Goal: Task Accomplishment & Management: Complete application form

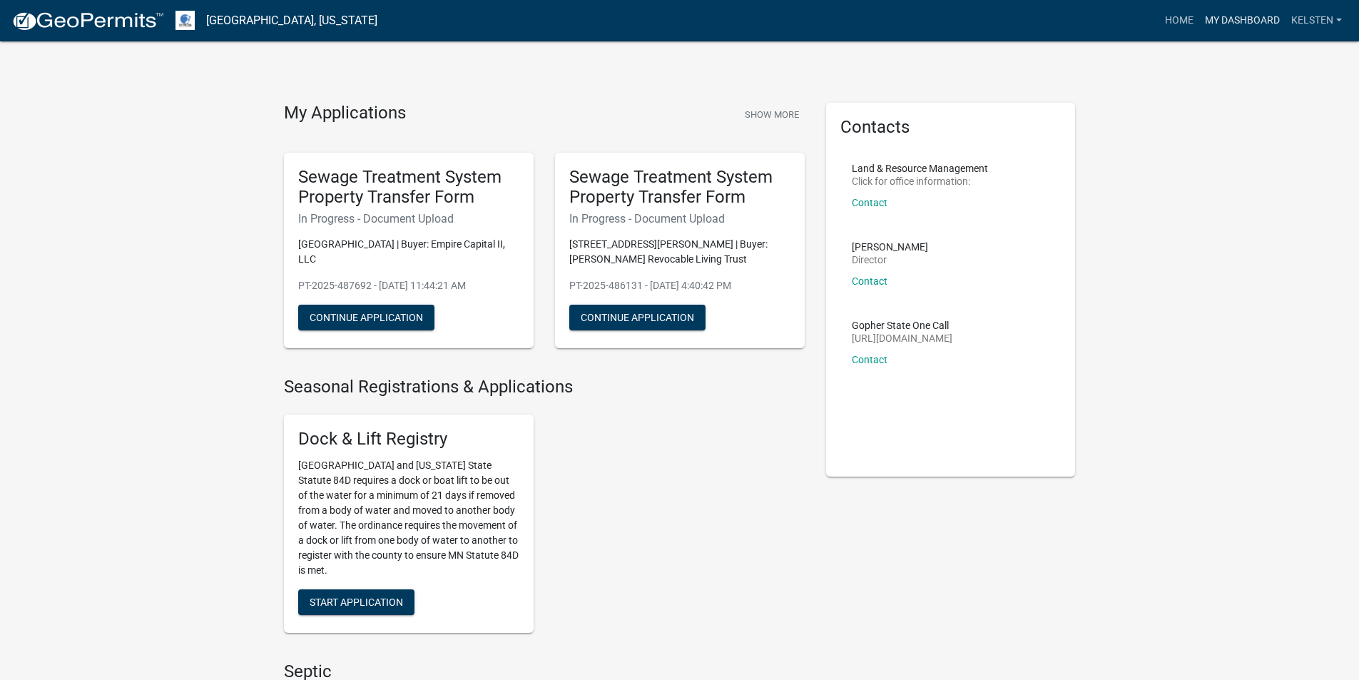
click at [1240, 31] on link "My Dashboard" at bounding box center [1243, 20] width 86 height 27
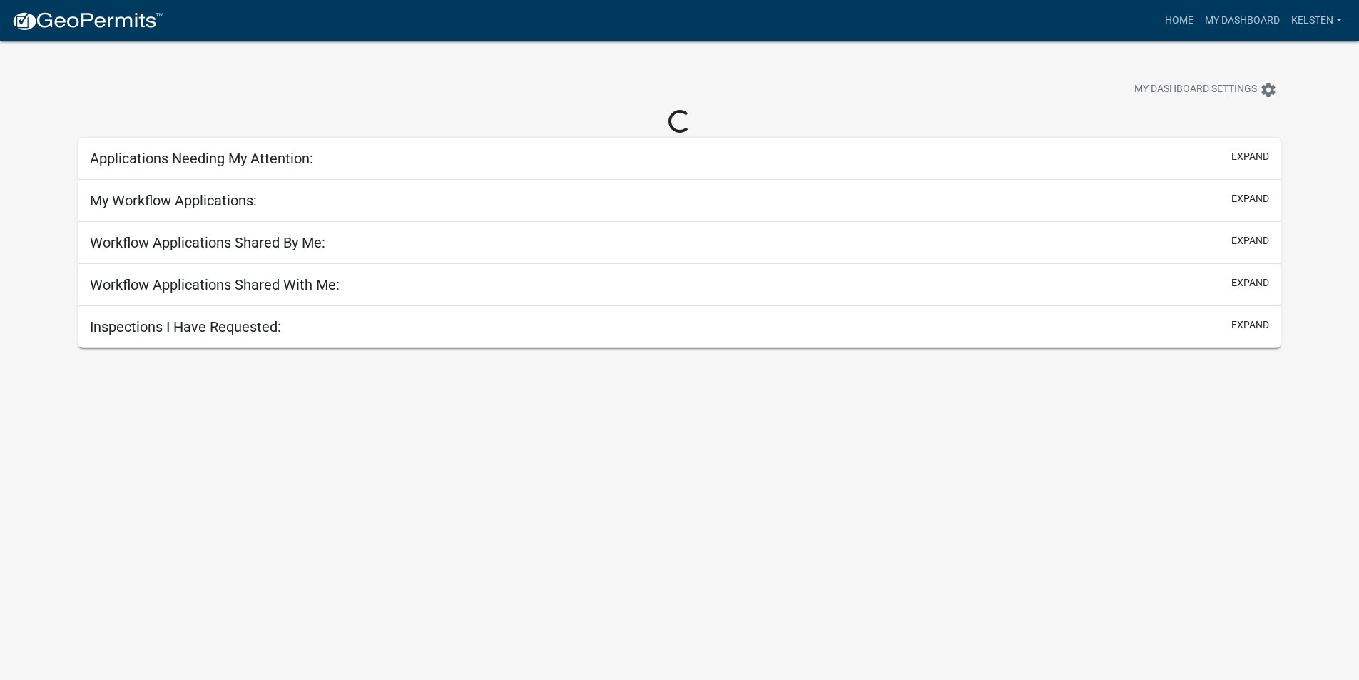
select select "3: 100"
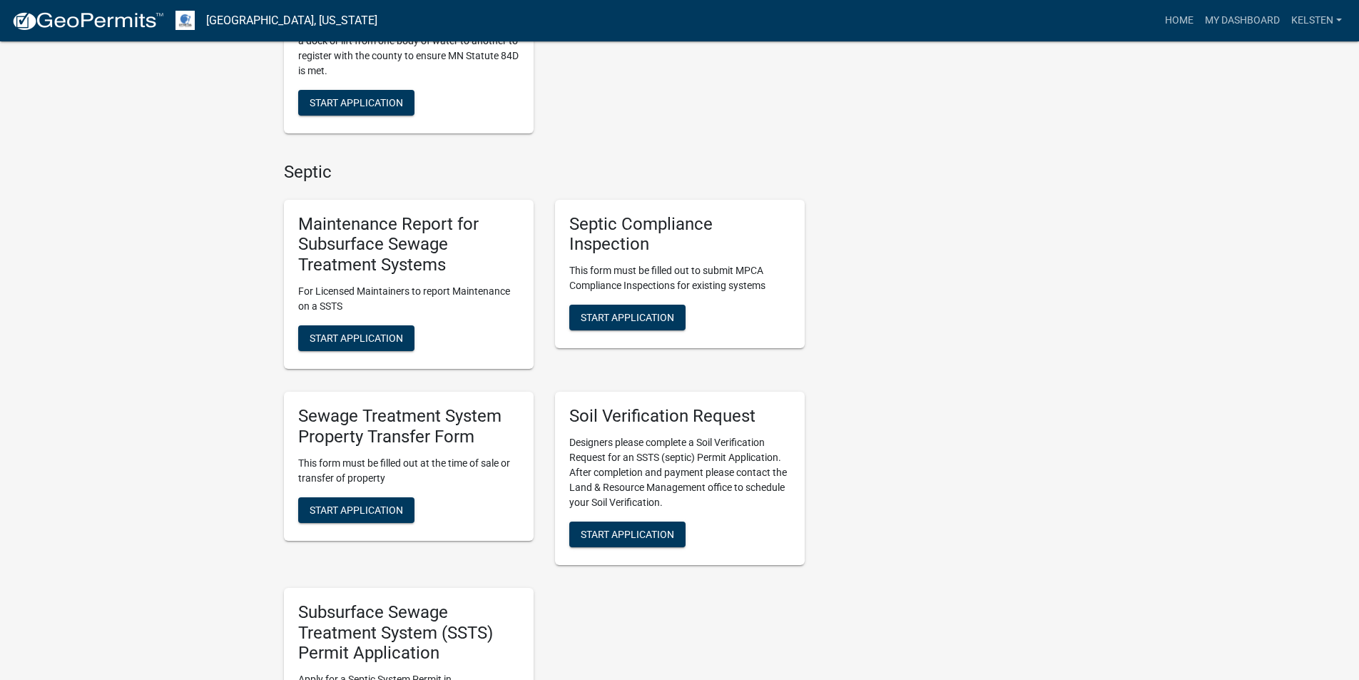
scroll to position [571, 0]
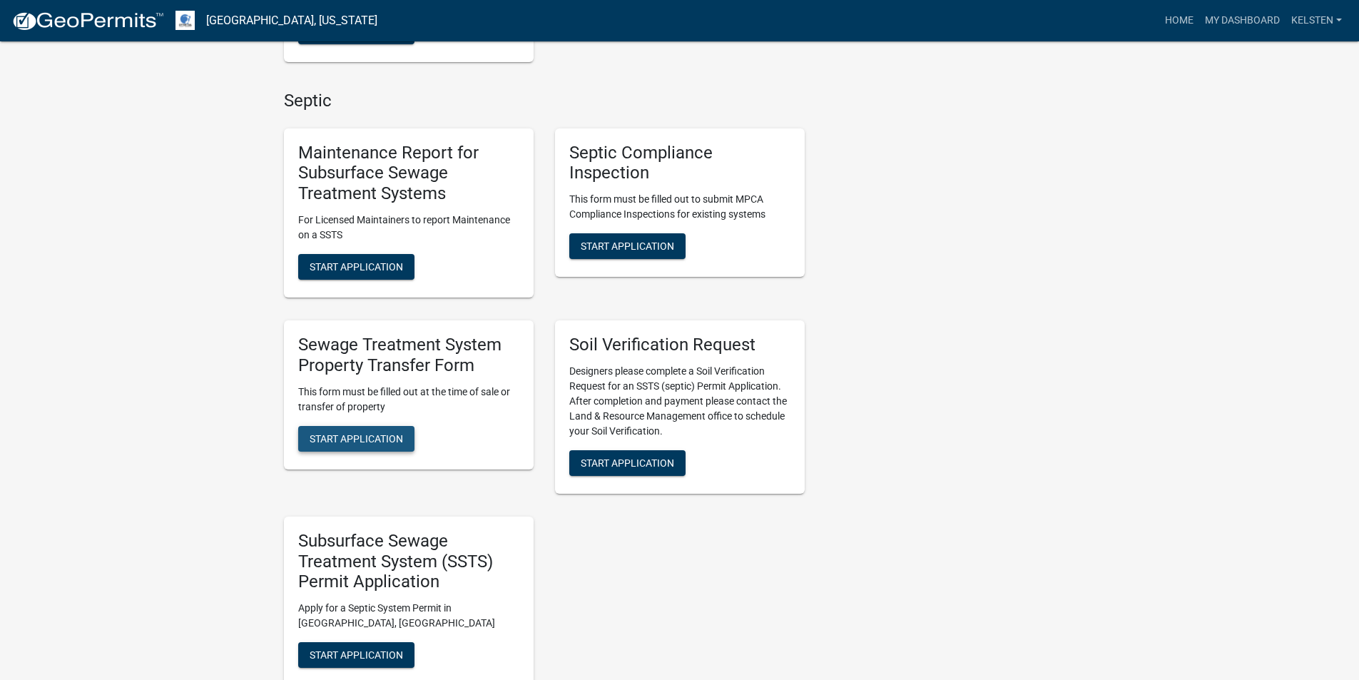
click at [392, 434] on span "Start Application" at bounding box center [356, 437] width 93 height 11
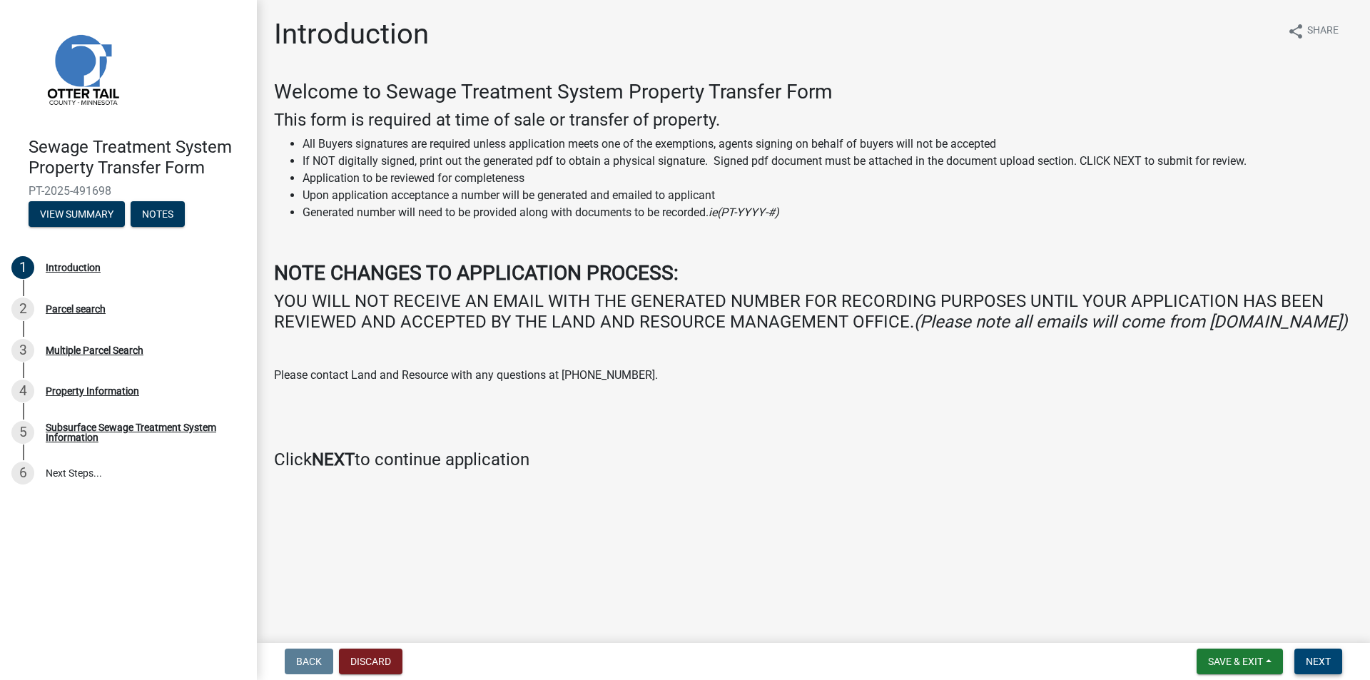
drag, startPoint x: 1332, startPoint y: 667, endPoint x: 923, endPoint y: 549, distance: 424.6
click at [923, 549] on wm-app "Sewage Treatment System Property Transfer Form PT-2025-491698 View Summary Note…" at bounding box center [685, 340] width 1370 height 680
click at [1330, 660] on span "Next" at bounding box center [1318, 661] width 25 height 11
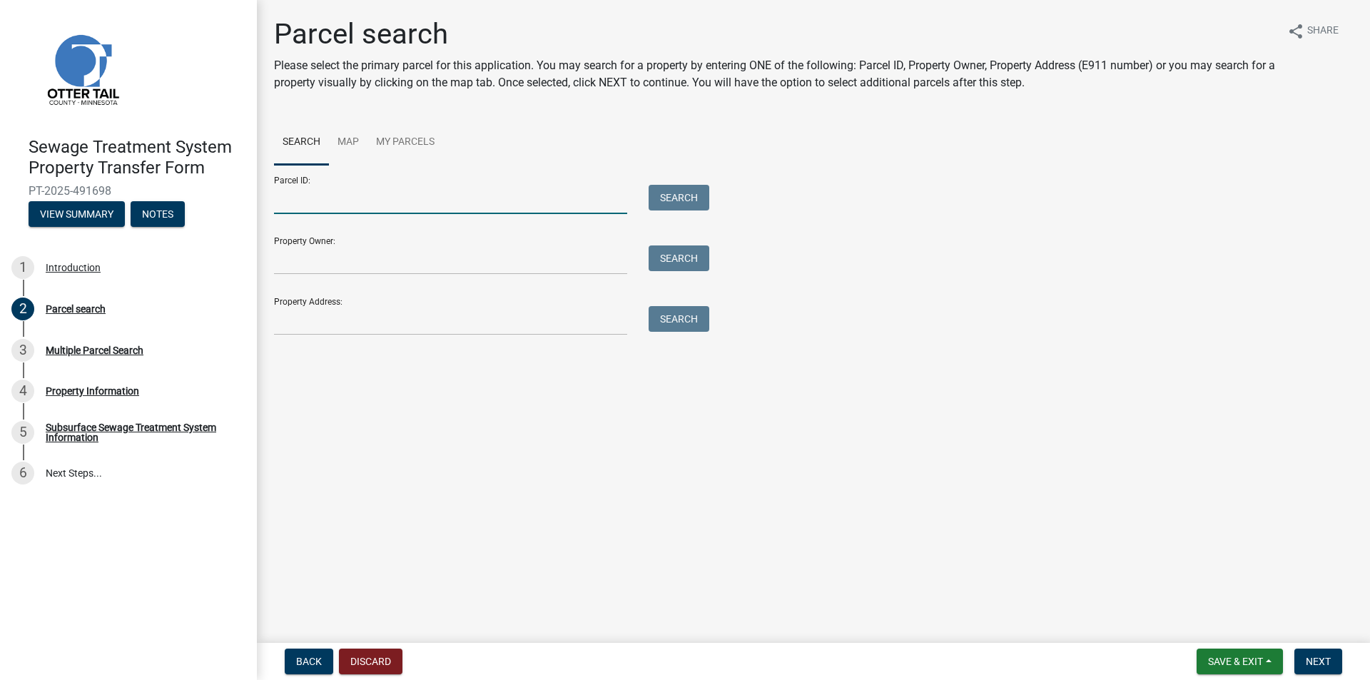
click at [531, 208] on input "Parcel ID:" at bounding box center [450, 199] width 353 height 29
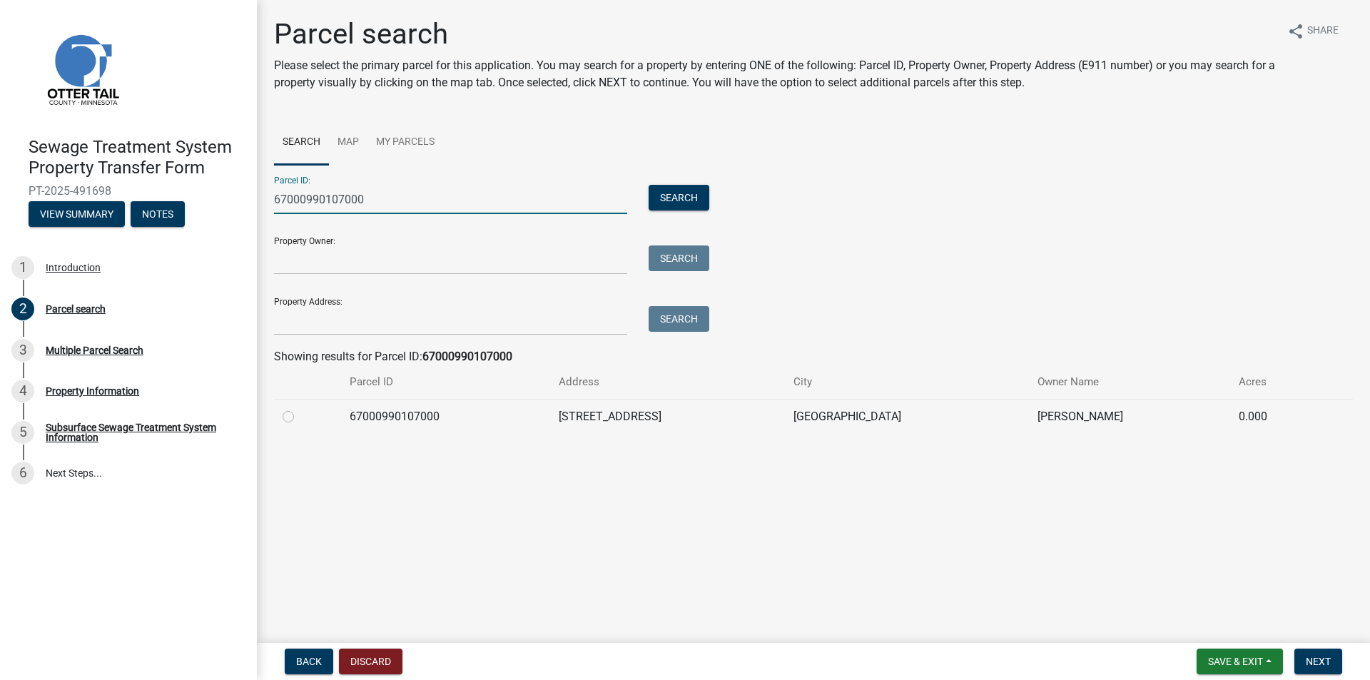
type input "67000990107000"
click at [725, 413] on td "[STREET_ADDRESS]" at bounding box center [667, 416] width 235 height 35
click at [300, 408] on label at bounding box center [300, 408] width 0 height 0
click at [300, 415] on input "radio" at bounding box center [304, 412] width 9 height 9
radio input "true"
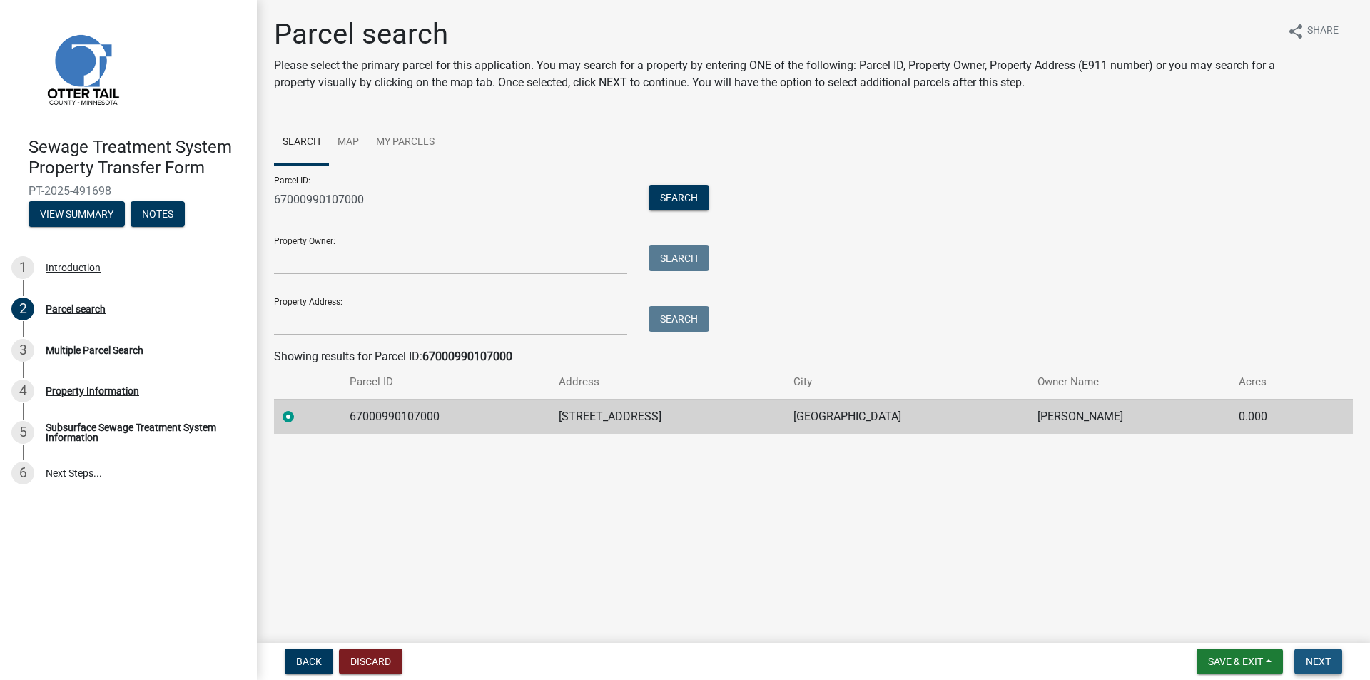
click at [1312, 666] on span "Next" at bounding box center [1318, 661] width 25 height 11
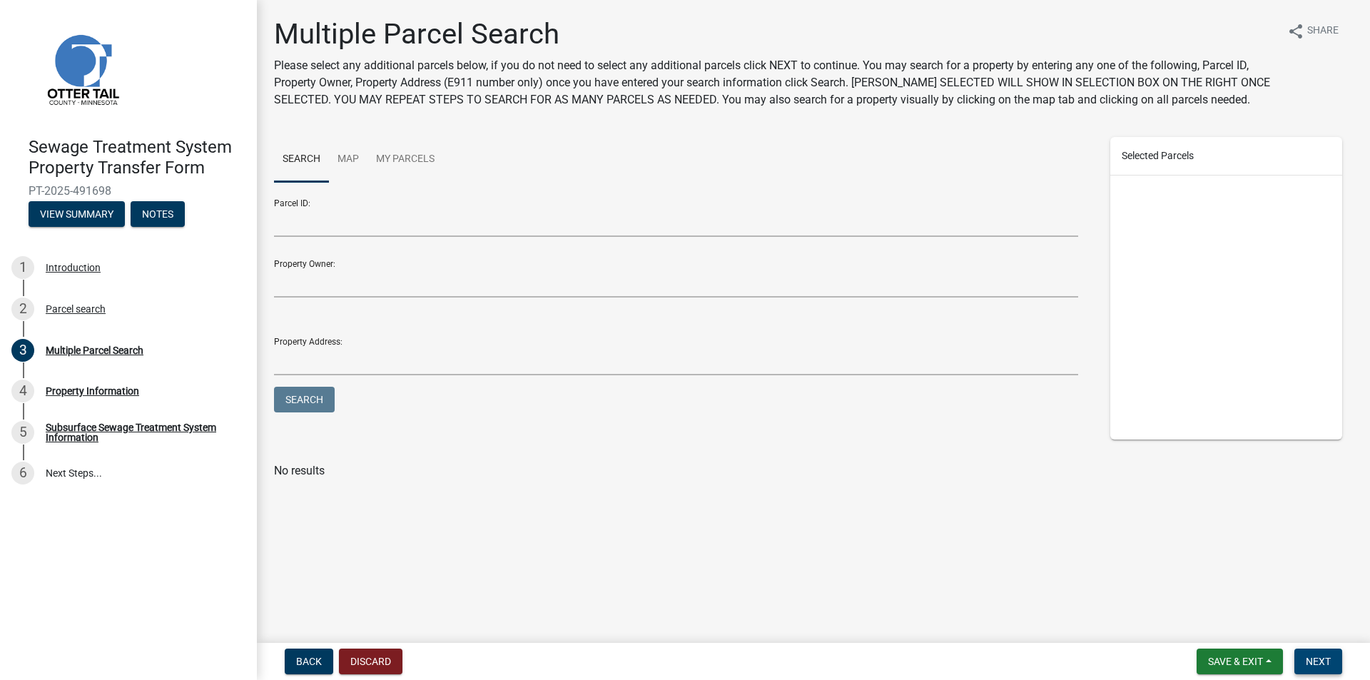
click at [1308, 656] on span "Next" at bounding box center [1318, 661] width 25 height 11
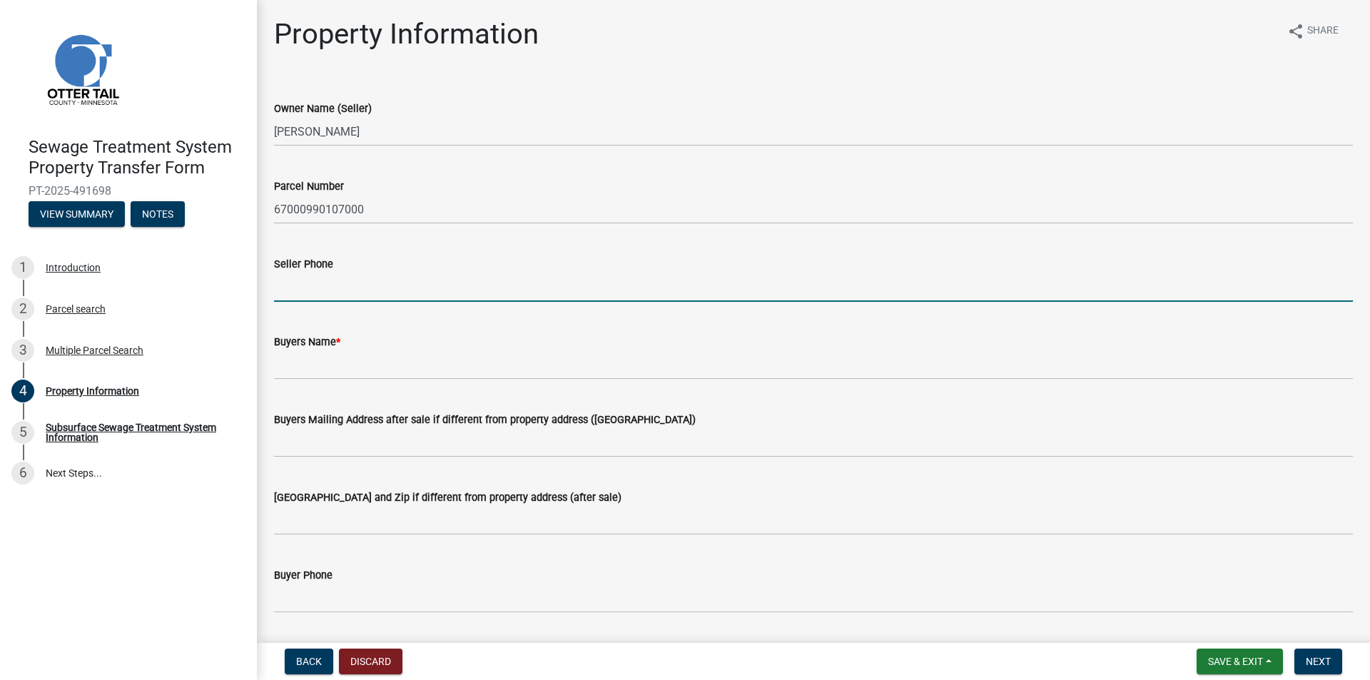
click at [350, 280] on input "Seller Phone" at bounding box center [813, 287] width 1079 height 29
type input "2187708229"
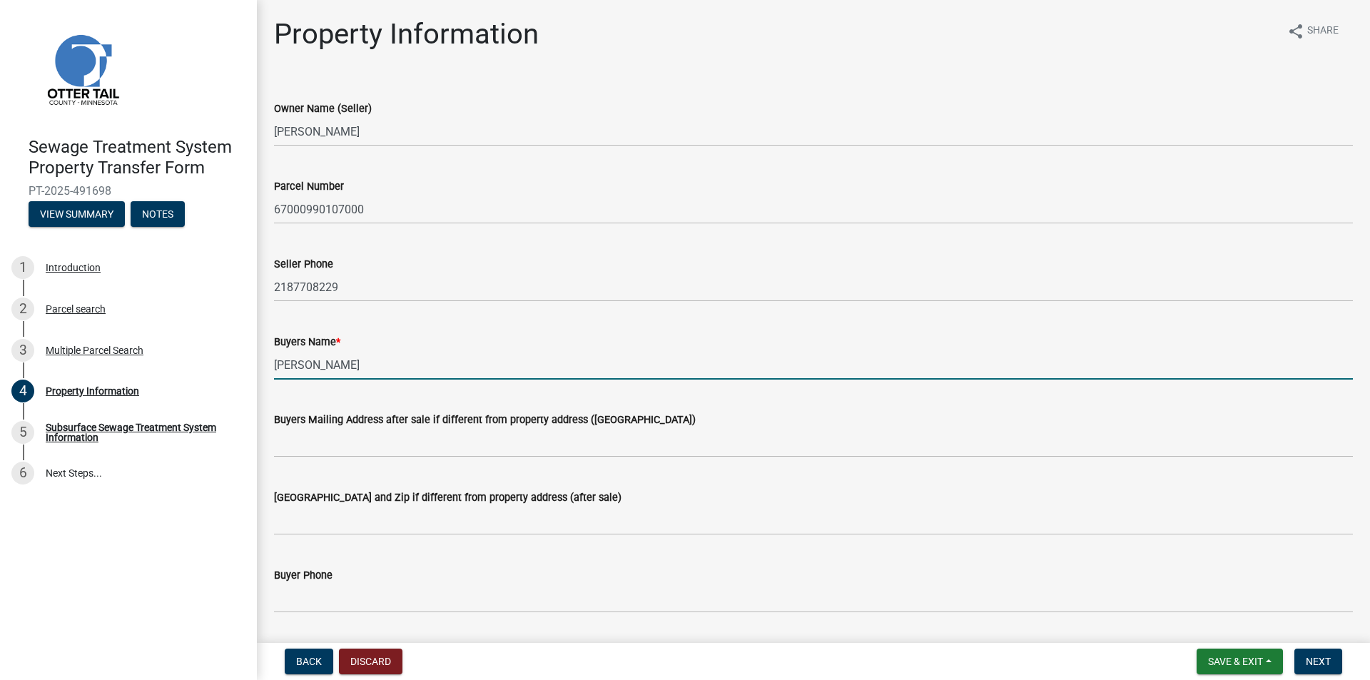
type input "[PERSON_NAME]"
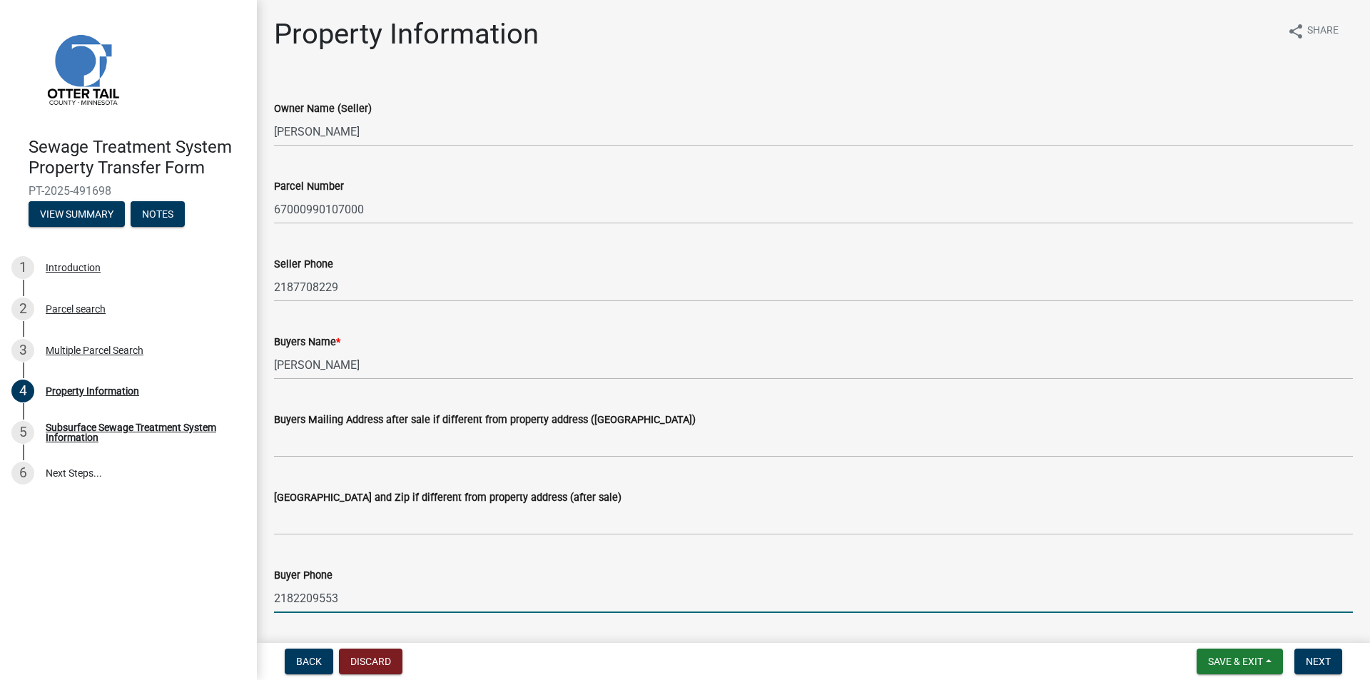
type input "2182209553"
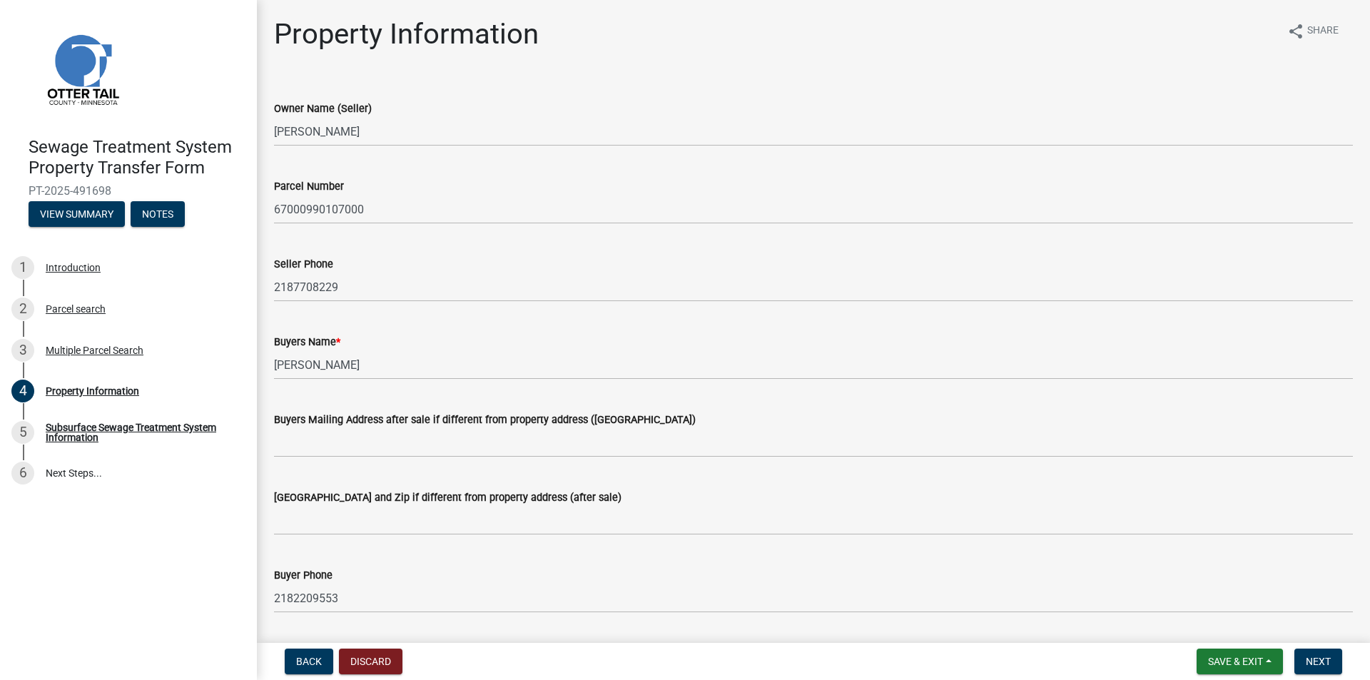
scroll to position [345, 0]
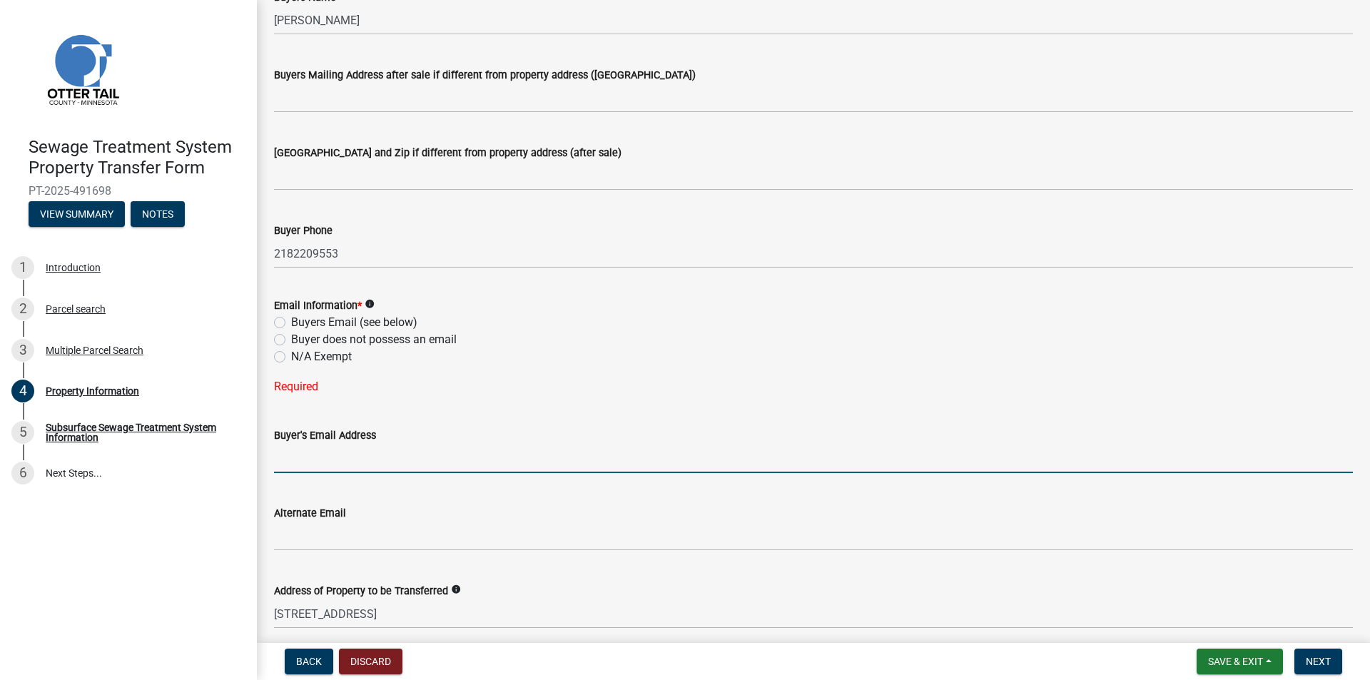
click at [381, 319] on label "Buyers Email (see below)" at bounding box center [354, 322] width 126 height 17
click at [300, 319] on input "Buyers Email (see below)" at bounding box center [295, 318] width 9 height 9
radio input "true"
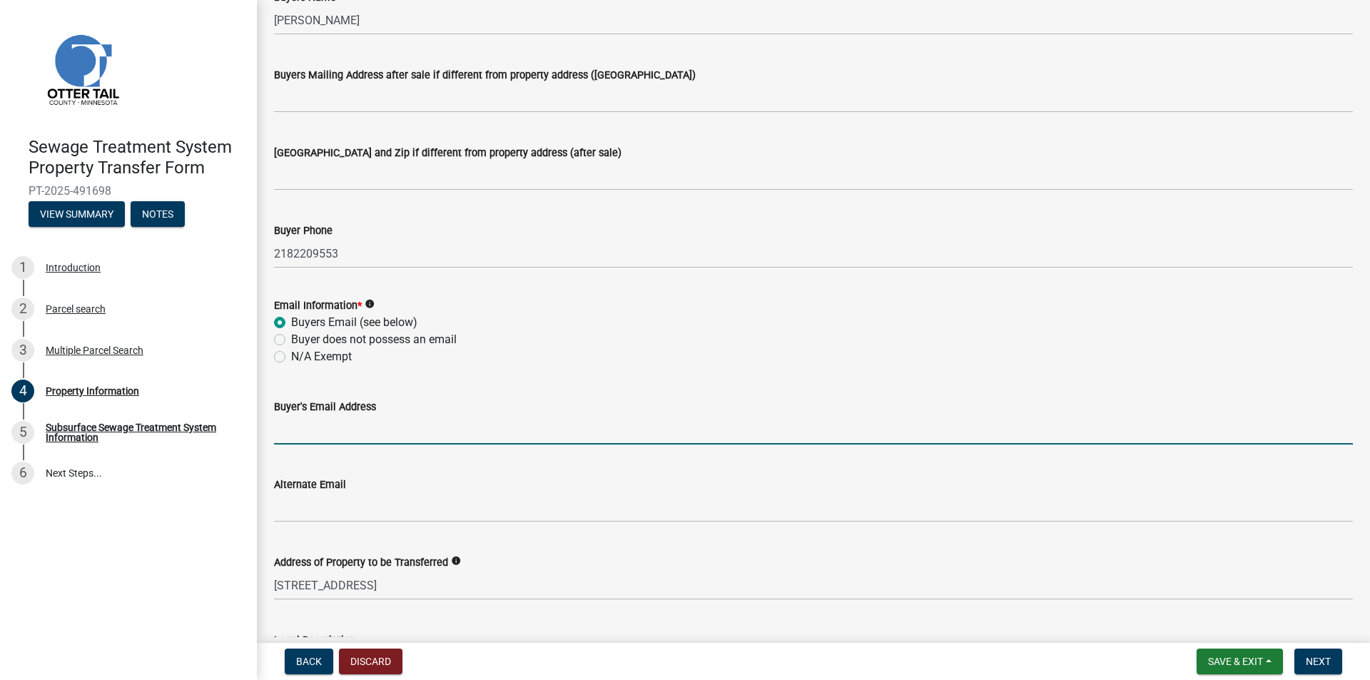
click at [382, 430] on input "Buyer's Email Address" at bounding box center [813, 429] width 1079 height 29
type input "a"
type input "[EMAIL_ADDRESS][DOMAIN_NAME]"
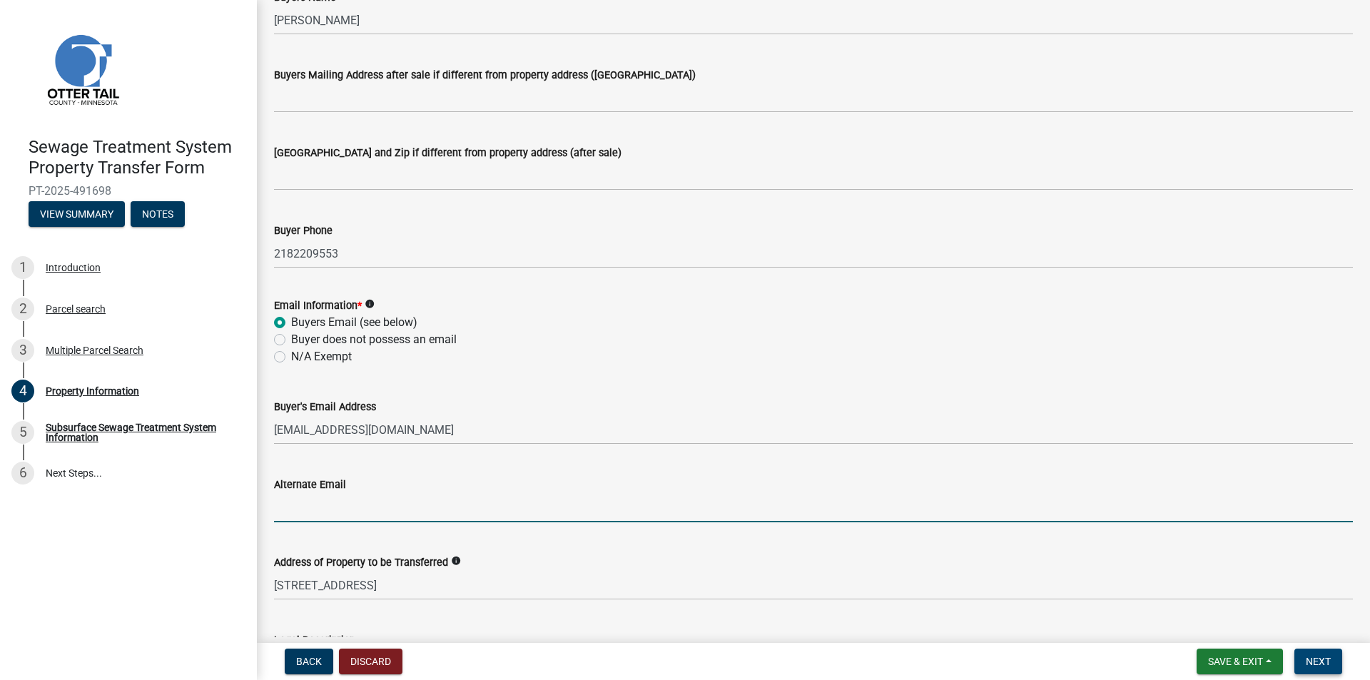
click at [1307, 669] on button "Next" at bounding box center [1318, 662] width 48 height 26
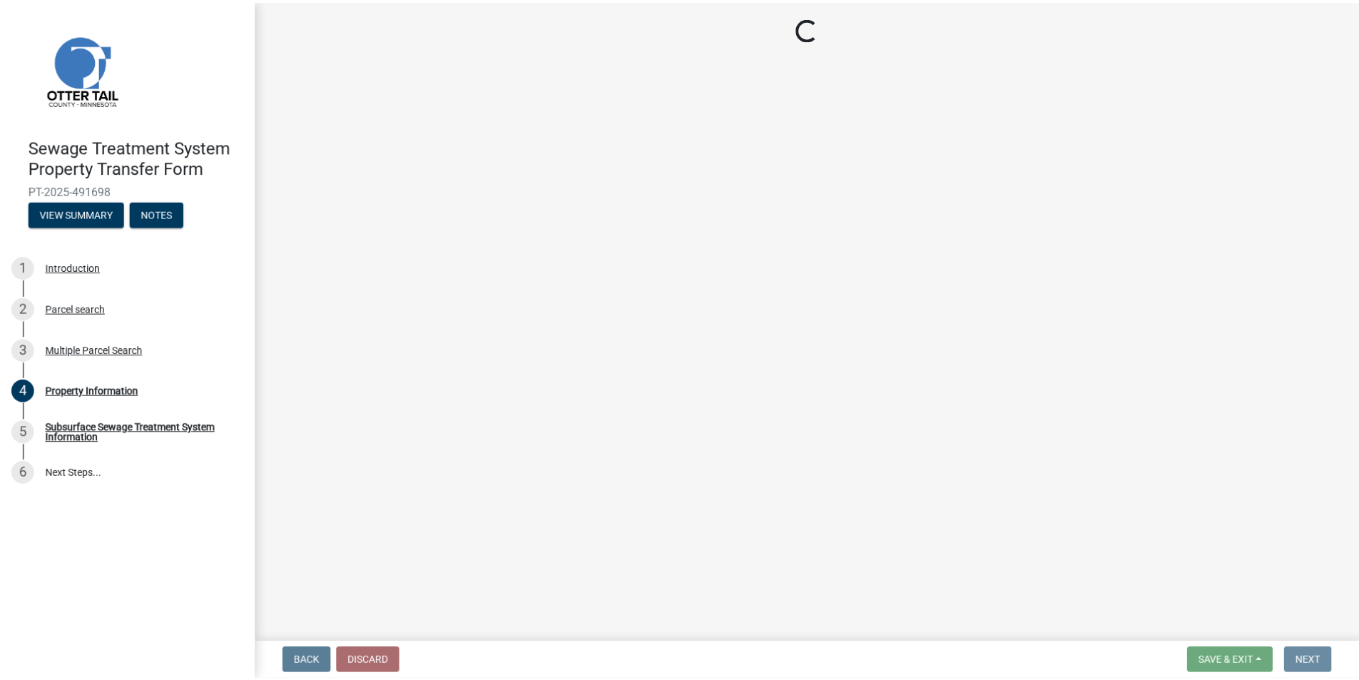
scroll to position [0, 0]
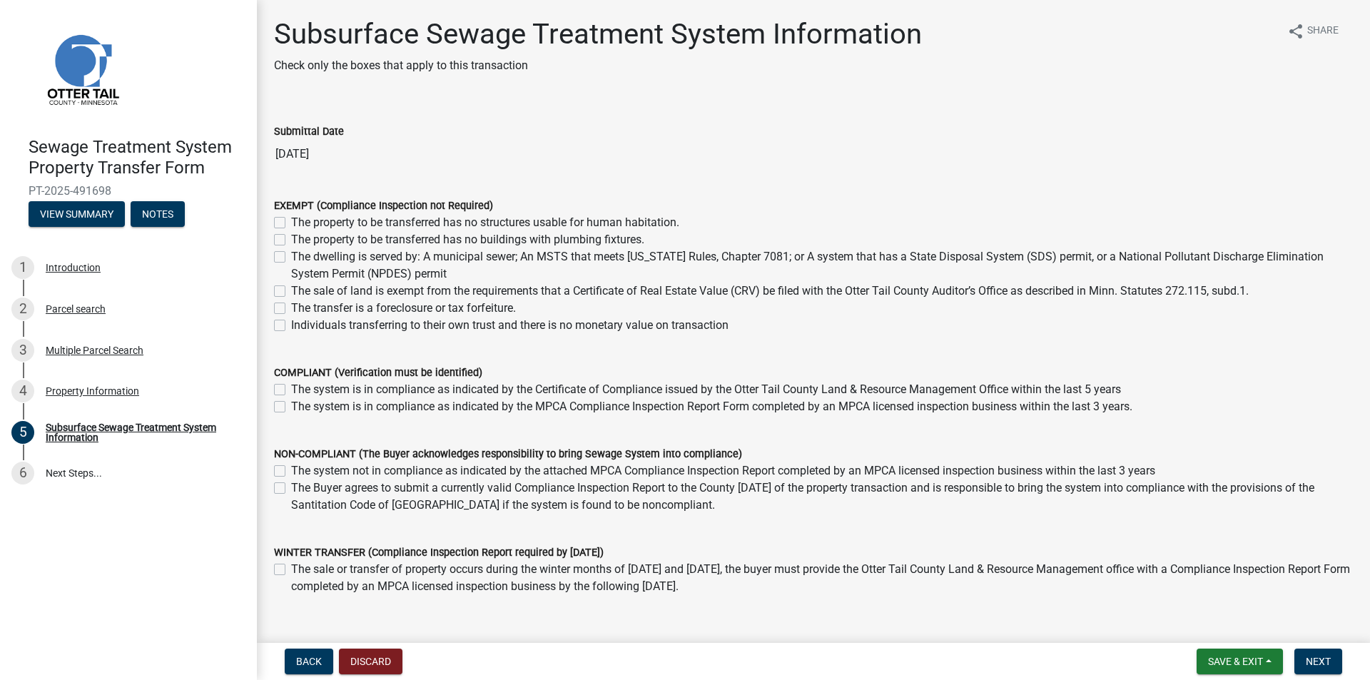
click at [353, 255] on label "The dwelling is served by: A municipal sewer; An MSTS that meets [US_STATE] Rul…" at bounding box center [822, 265] width 1062 height 34
click at [300, 255] on input "The dwelling is served by: A municipal sewer; An MSTS that meets [US_STATE] Rul…" at bounding box center [295, 252] width 9 height 9
checkbox input "true"
checkbox input "false"
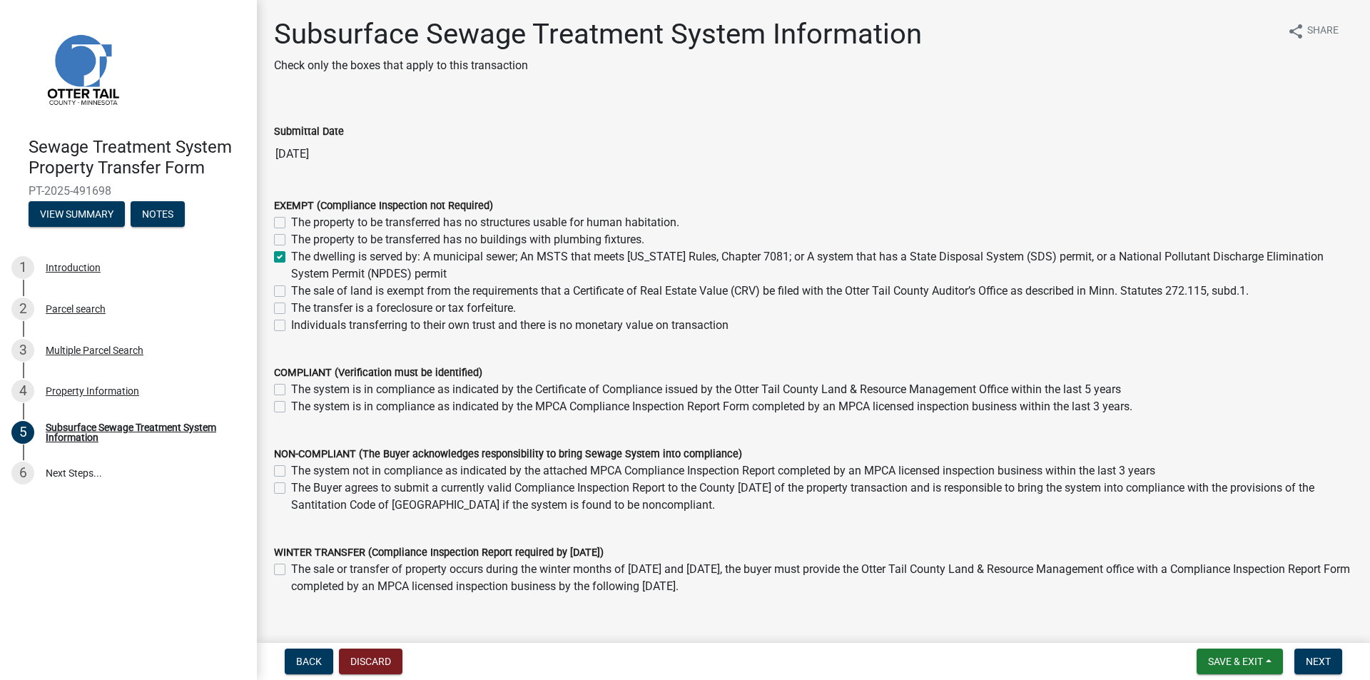
checkbox input "true"
checkbox input "false"
click at [1327, 652] on button "Next" at bounding box center [1318, 662] width 48 height 26
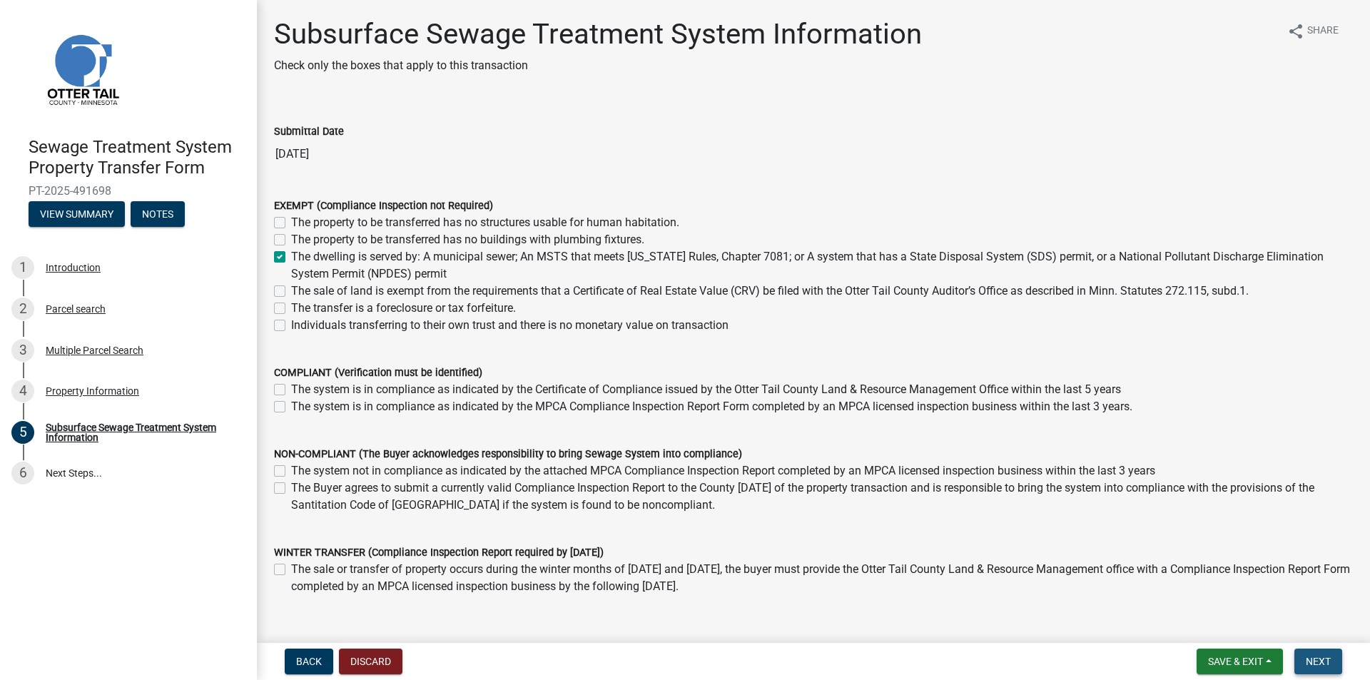
click at [1319, 662] on span "Next" at bounding box center [1318, 661] width 25 height 11
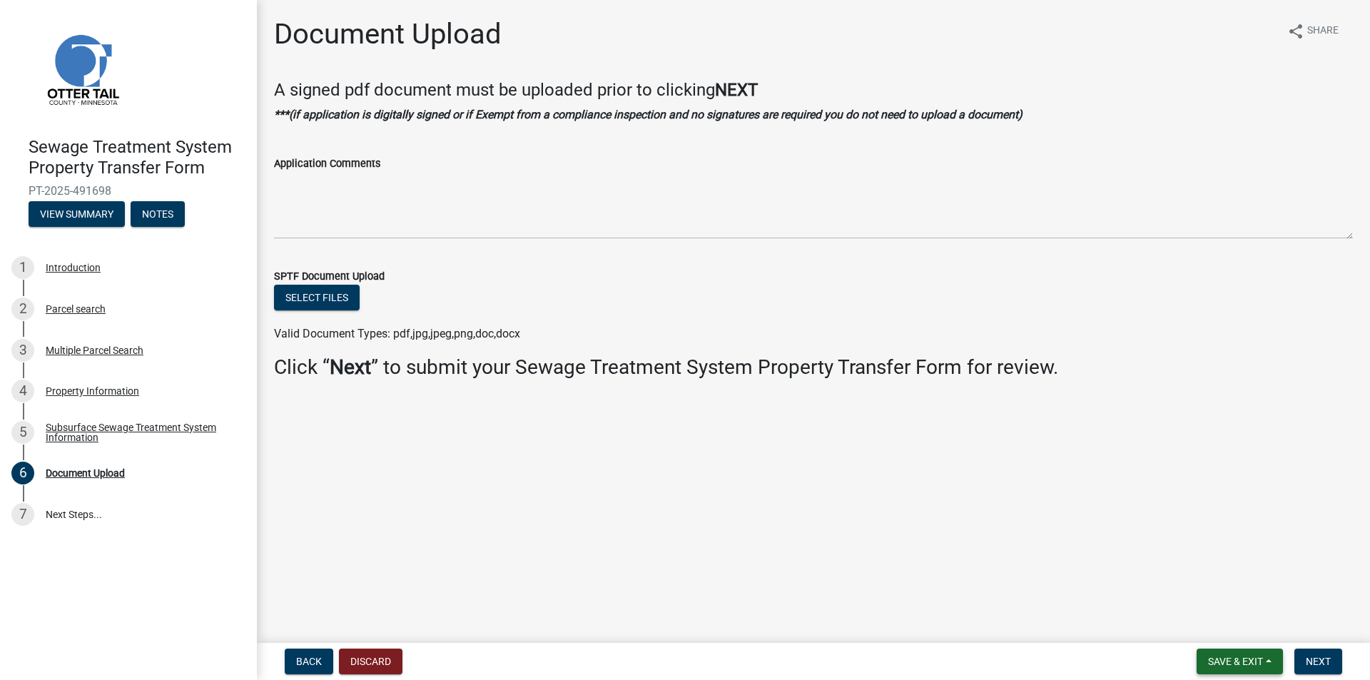
click at [1253, 668] on button "Save & Exit" at bounding box center [1240, 662] width 86 height 26
click at [1226, 629] on button "Save & Exit" at bounding box center [1226, 624] width 114 height 34
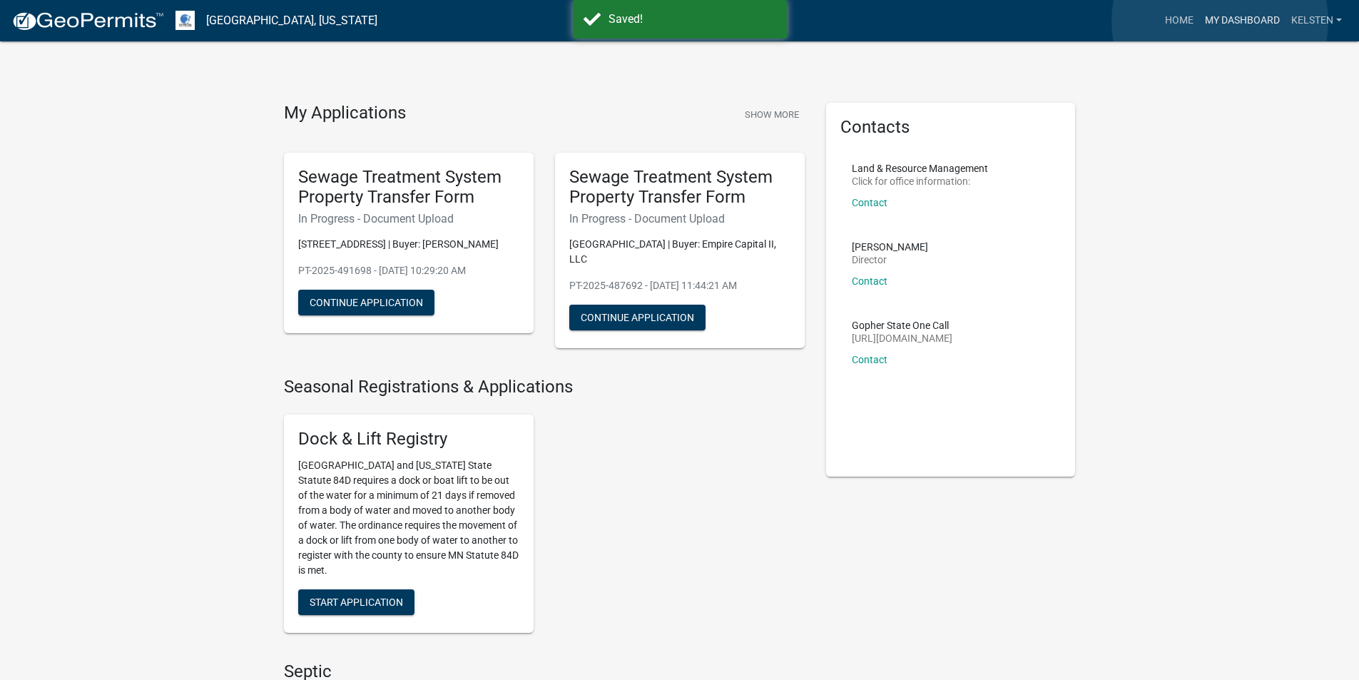
click at [1220, 21] on link "My Dashboard" at bounding box center [1243, 20] width 86 height 27
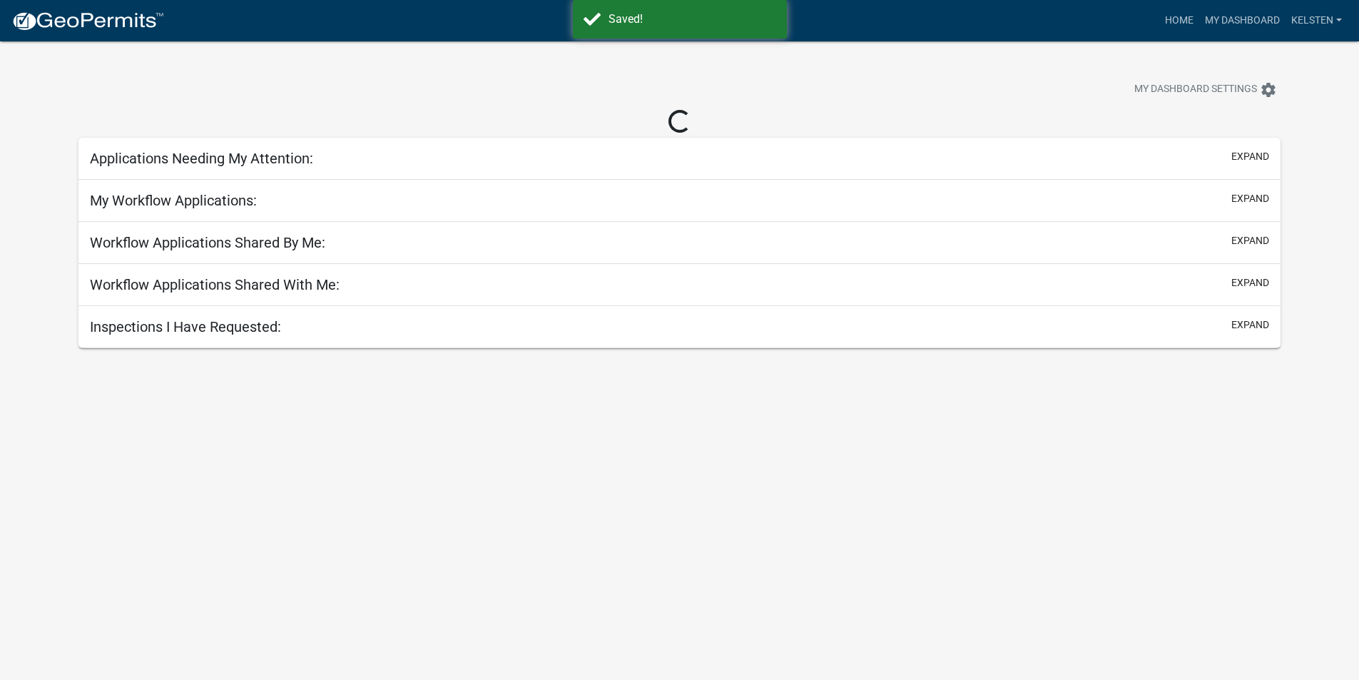
select select "3: 100"
